Goal: Check status

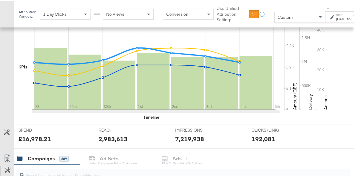
scroll to position [224, 0]
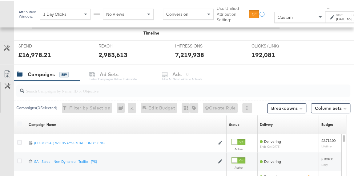
click at [43, 85] on input "search" at bounding box center [173, 87] width 298 height 12
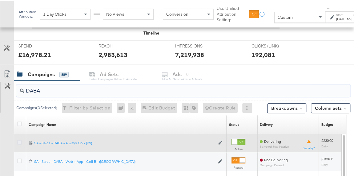
type input "DABA"
drag, startPoint x: 20, startPoint y: 140, endPoint x: 21, endPoint y: 136, distance: 4.3
click at [20, 140] on icon at bounding box center [19, 141] width 5 height 5
click at [0, 0] on input "checkbox" at bounding box center [0, 0] width 0 height 0
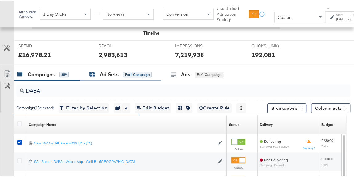
click at [92, 72] on icon at bounding box center [93, 74] width 6 height 4
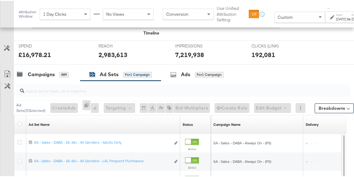
click at [352, 18] on div "[DATE]" at bounding box center [357, 18] width 10 height 5
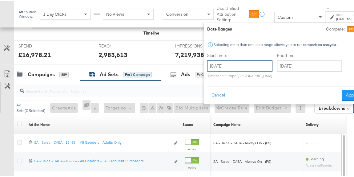
click at [234, 67] on input "September 28th 2025" at bounding box center [239, 64] width 65 height 11
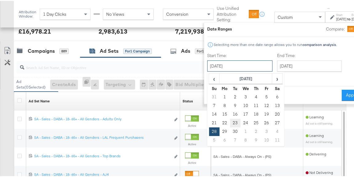
scroll to position [252, 0]
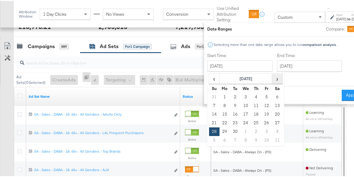
click at [279, 78] on span "›" at bounding box center [278, 77] width 10 height 9
click at [215, 77] on span "‹" at bounding box center [214, 77] width 10 height 9
click at [256, 104] on td "9" at bounding box center [256, 104] width 10 height 9
type input "October 9th 2025"
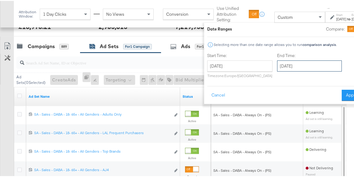
click at [305, 67] on input "October 9th 2025" at bounding box center [309, 64] width 65 height 11
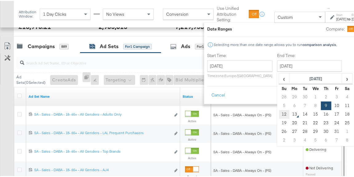
click at [284, 113] on td "12" at bounding box center [284, 113] width 10 height 9
type input "October 12th 2025"
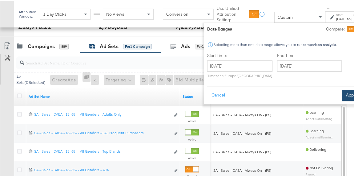
click at [343, 93] on button "Apply" at bounding box center [351, 94] width 19 height 11
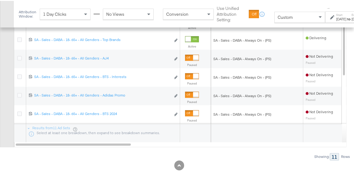
scroll to position [364, 0]
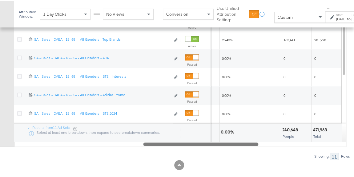
drag, startPoint x: 127, startPoint y: 143, endPoint x: 257, endPoint y: 147, distance: 130.1
click at [257, 147] on div "Ad Sets ( 0 Selected) Create Ads At least one ad set must be selected 0 Rename …" at bounding box center [175, 49] width 351 height 219
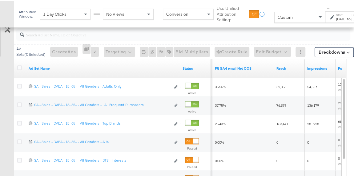
scroll to position [336, 0]
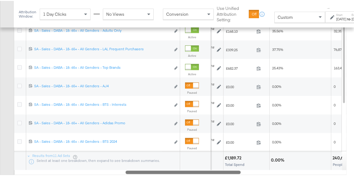
drag, startPoint x: 202, startPoint y: 169, endPoint x: 182, endPoint y: 172, distance: 20.2
click at [182, 172] on div at bounding box center [183, 170] width 115 height 5
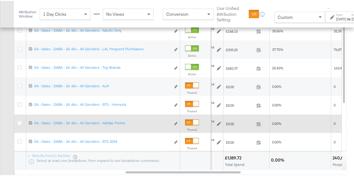
scroll to position [280, 0]
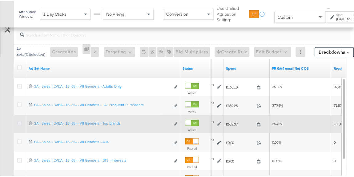
click at [20, 120] on icon at bounding box center [19, 122] width 5 height 5
click at [0, 0] on input "checkbox" at bounding box center [0, 0] width 0 height 0
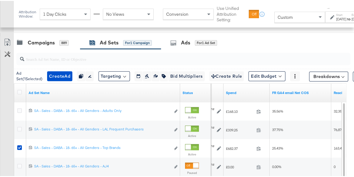
scroll to position [252, 0]
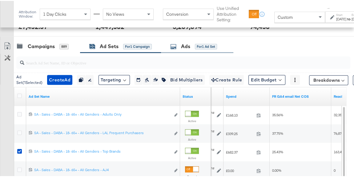
click at [185, 48] on div "Ads for 1 Ad Set" at bounding box center [197, 45] width 72 height 13
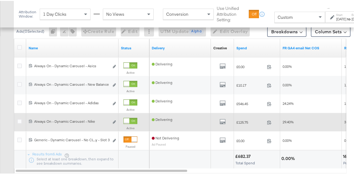
scroll to position [308, 0]
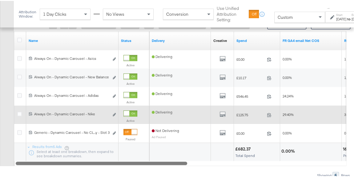
drag, startPoint x: 178, startPoint y: 161, endPoint x: 127, endPoint y: 162, distance: 51.5
click at [127, 162] on div at bounding box center [102, 161] width 172 height 5
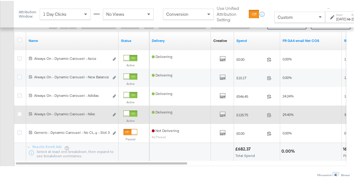
click at [128, 167] on div "Ads ( 0 Selected) 0 Rename 0 ads Tags for 0 campaigns Create Rule Edit 0 ads Ed…" at bounding box center [175, 87] width 351 height 182
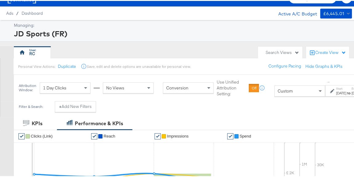
scroll to position [0, 0]
